Goal: Information Seeking & Learning: Learn about a topic

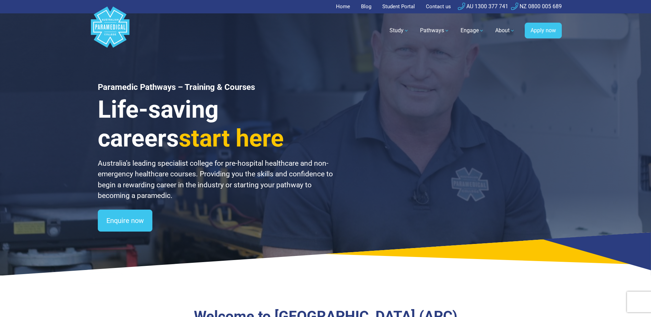
click at [336, 4] on link "Home" at bounding box center [345, 6] width 18 height 13
click at [347, 8] on link "Home" at bounding box center [345, 6] width 18 height 13
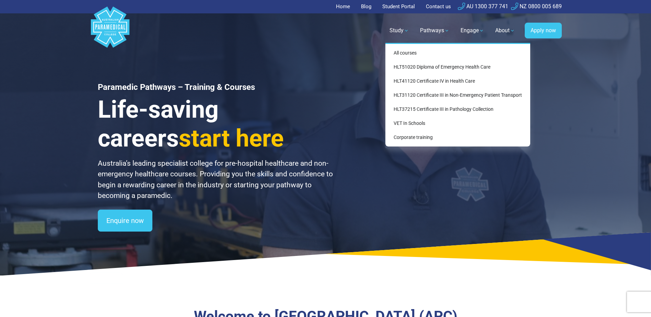
click at [401, 49] on div "All courses HLT51020 Diploma of Emergency Health Care HLT41120 Certificate IV i…" at bounding box center [457, 95] width 145 height 104
click at [400, 51] on link "All courses" at bounding box center [457, 53] width 139 height 13
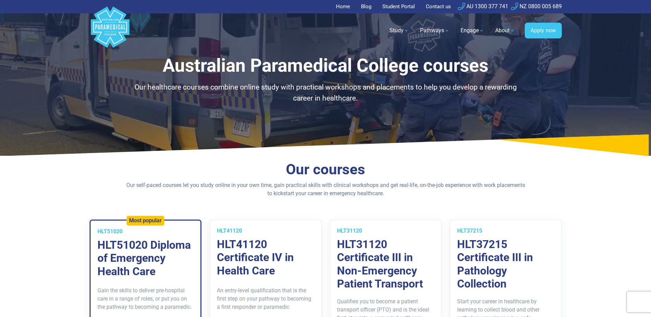
click at [396, 8] on link "Student Portal" at bounding box center [398, 6] width 41 height 13
